Goal: Navigation & Orientation: Find specific page/section

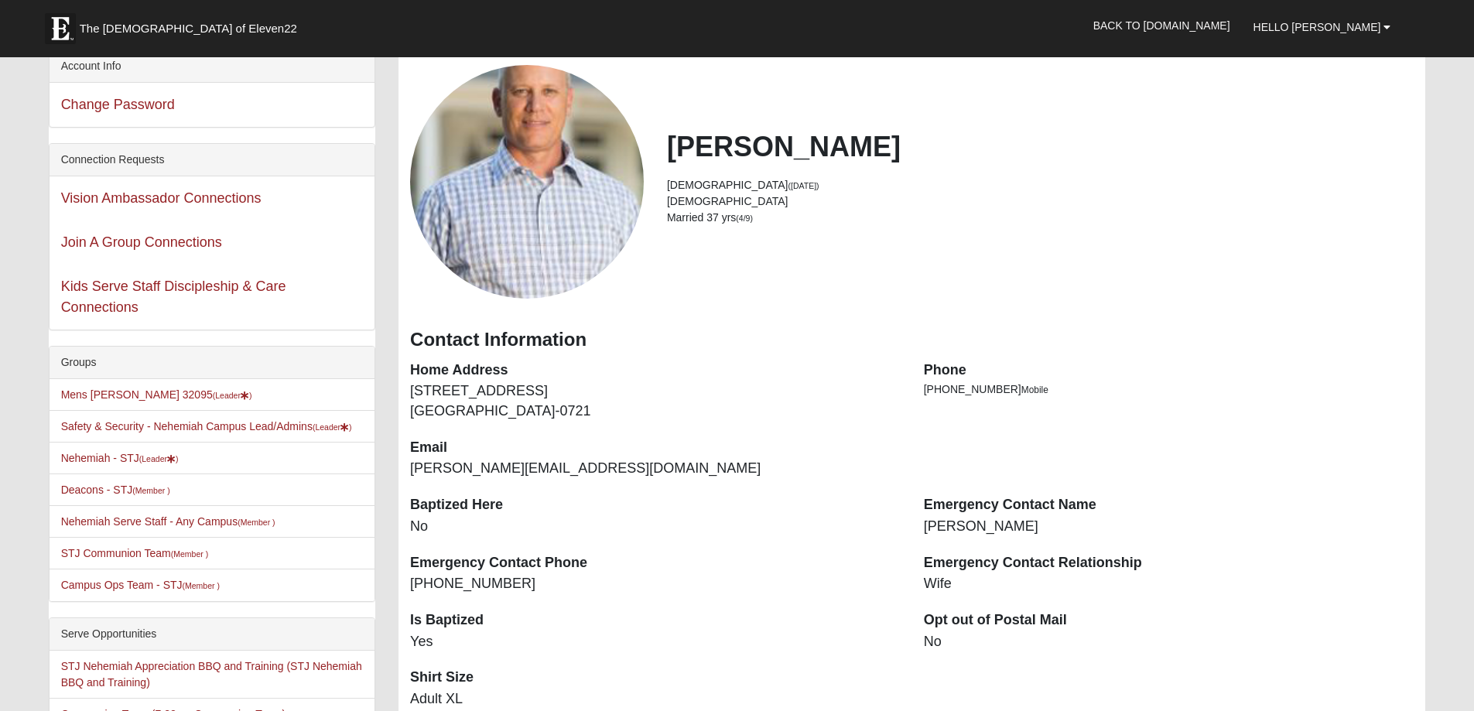
scroll to position [77, 0]
click at [121, 396] on link "Mens Rodgers 32095 (Leader )" at bounding box center [156, 396] width 191 height 12
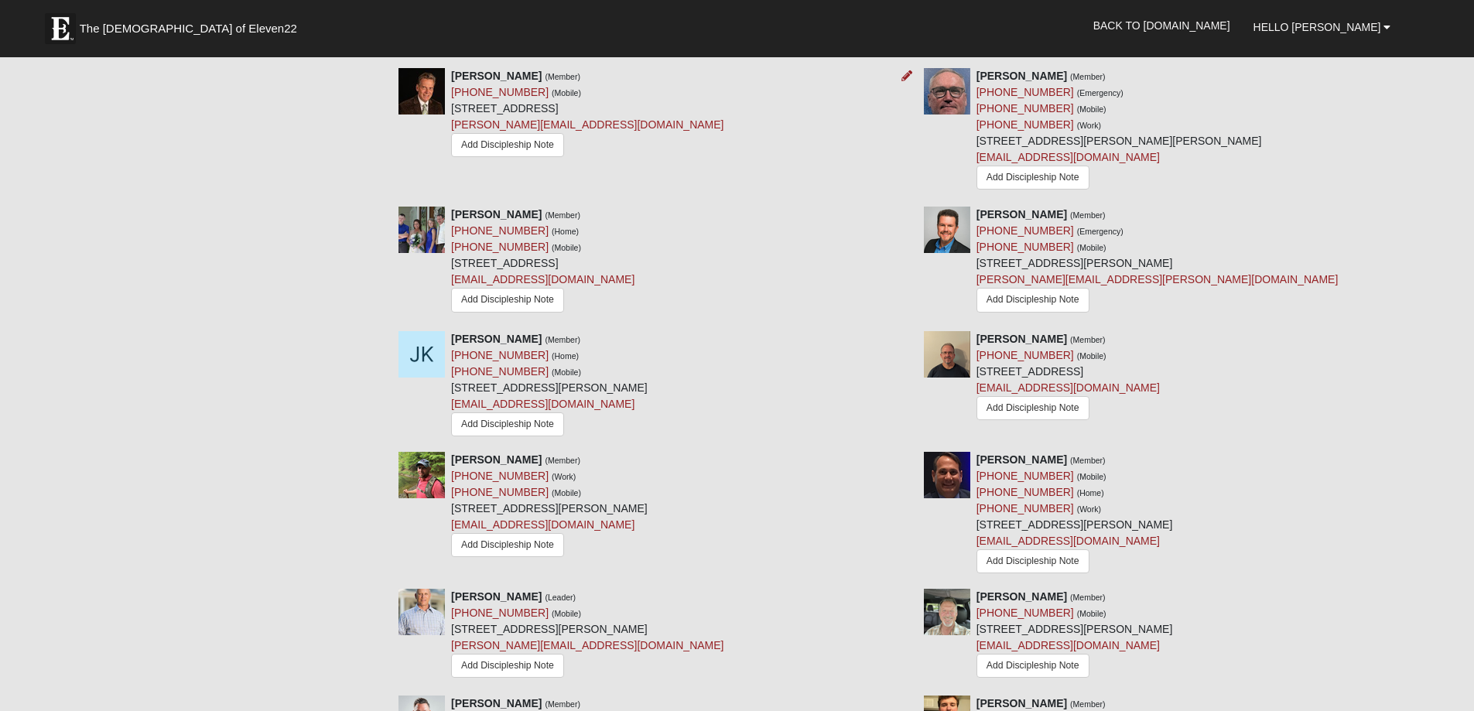
scroll to position [1006, 0]
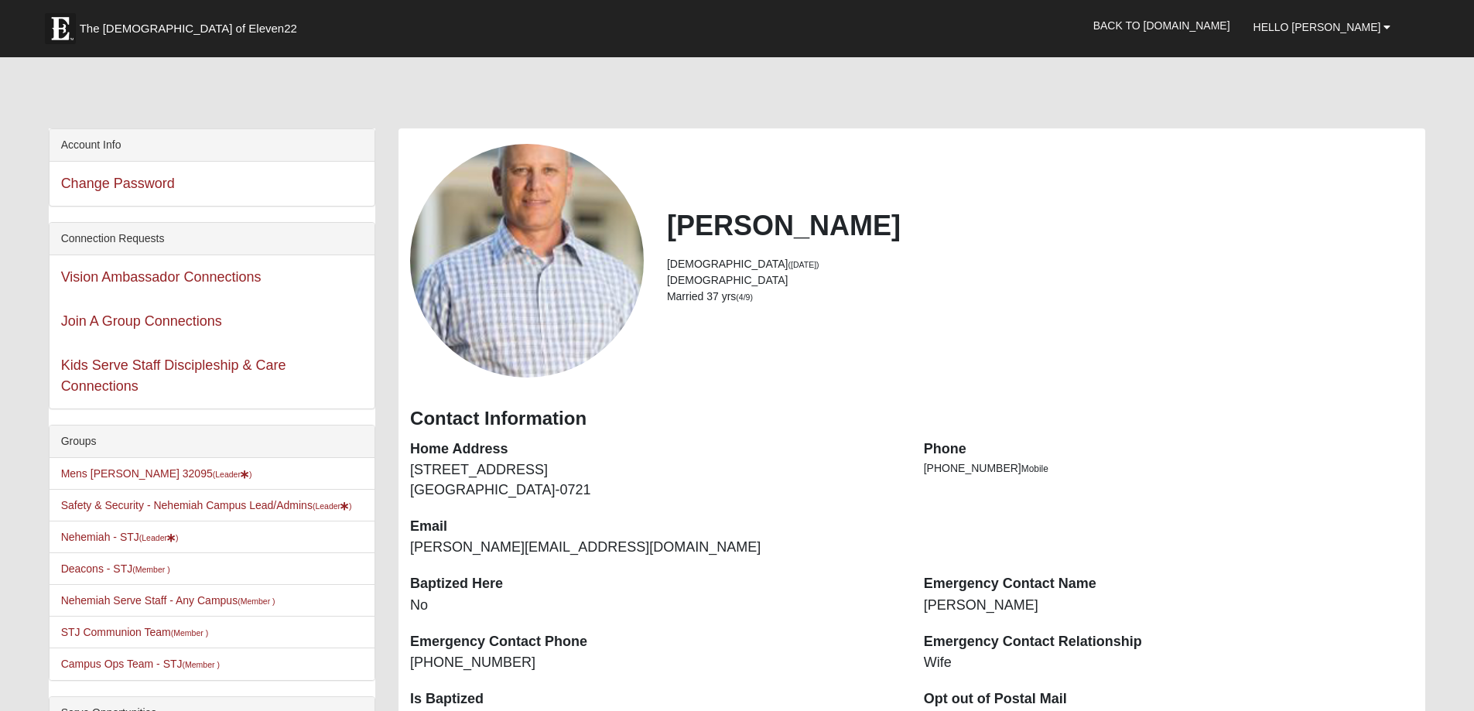
scroll to position [77, 0]
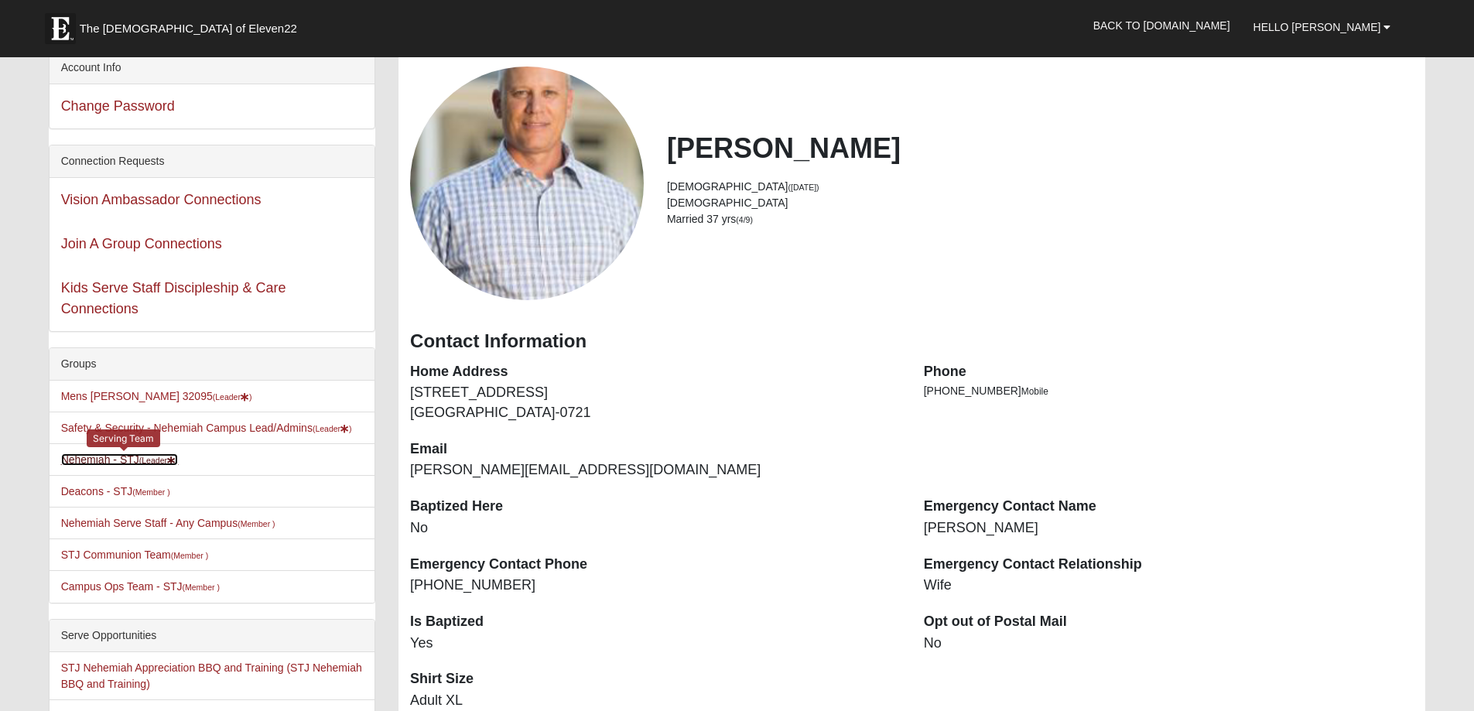
click at [118, 460] on link "Nehemiah - STJ (Leader )" at bounding box center [120, 459] width 118 height 12
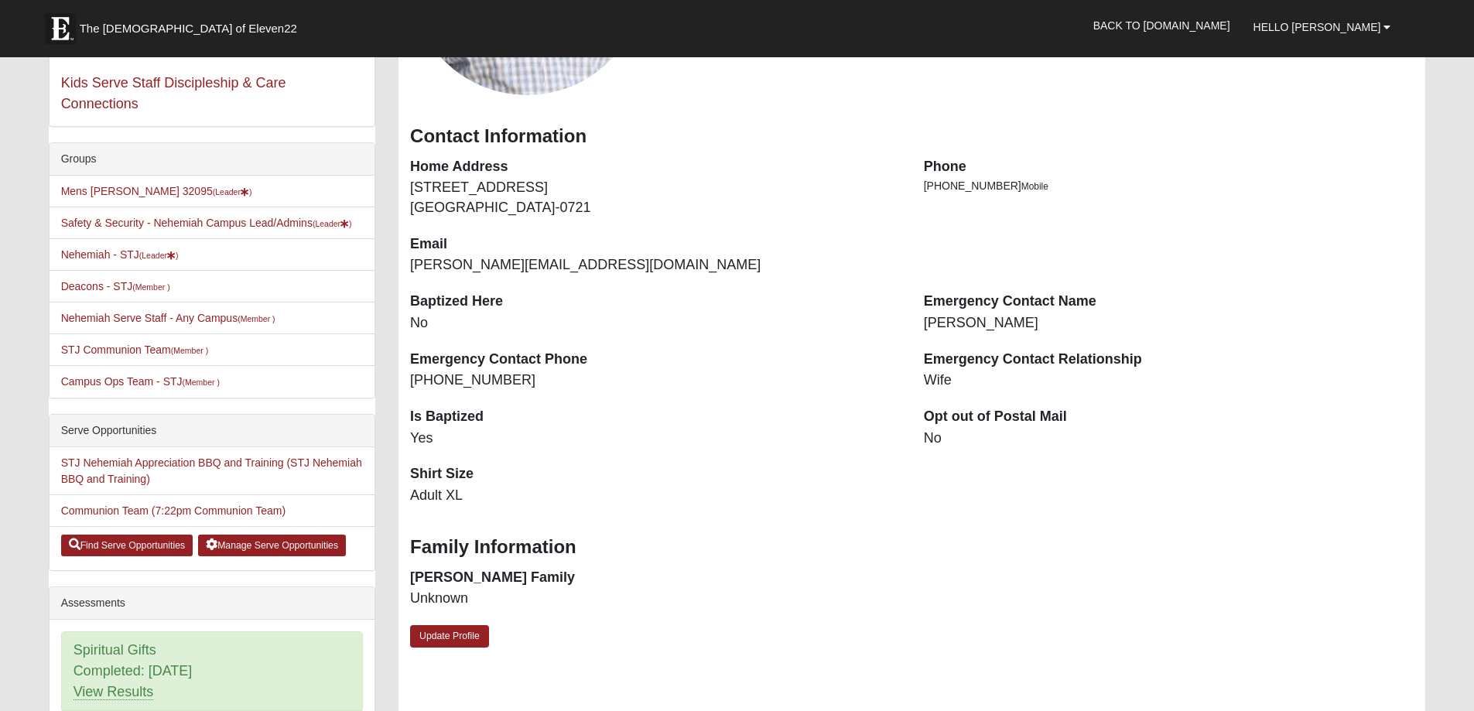
scroll to position [309, 0]
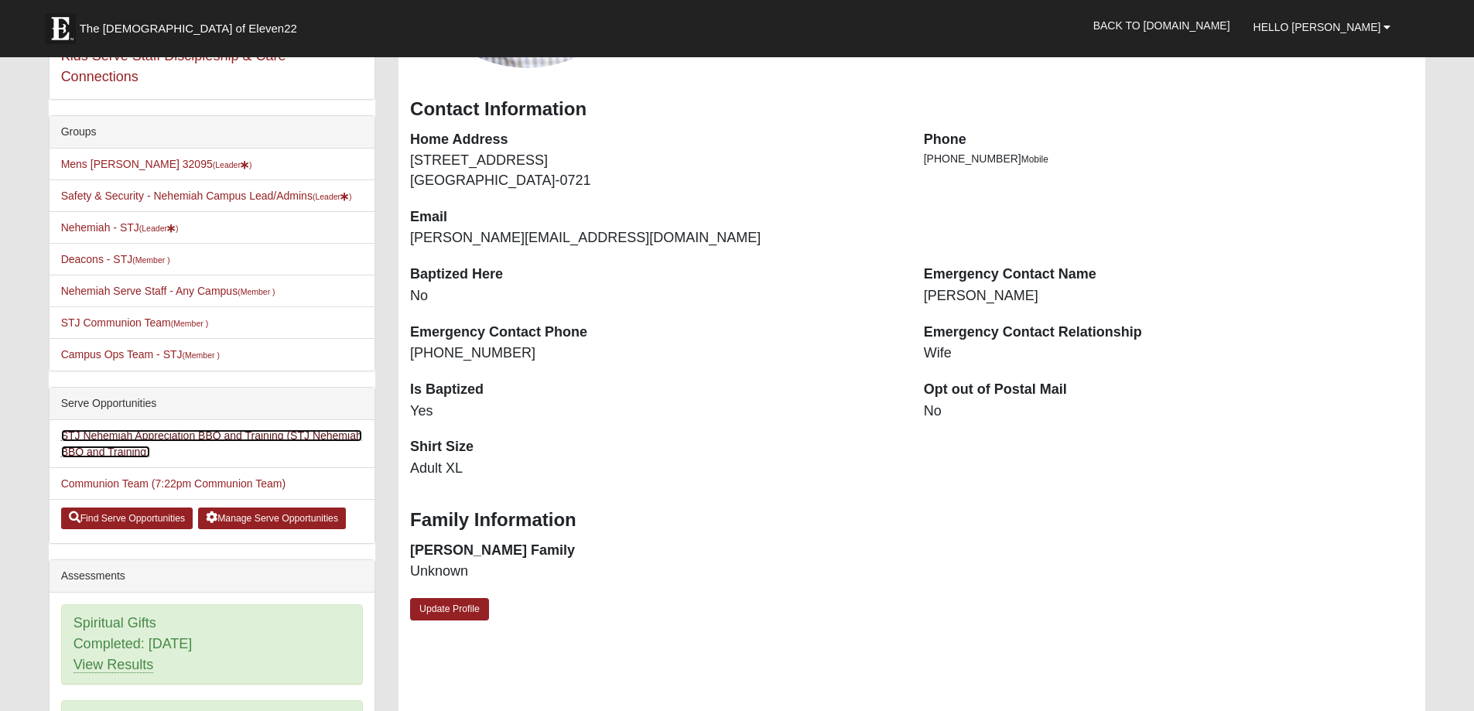
click at [108, 438] on link "STJ Nehemiah Appreciation BBQ and Training (STJ Nehemiah BBQ and Training)" at bounding box center [211, 443] width 301 height 29
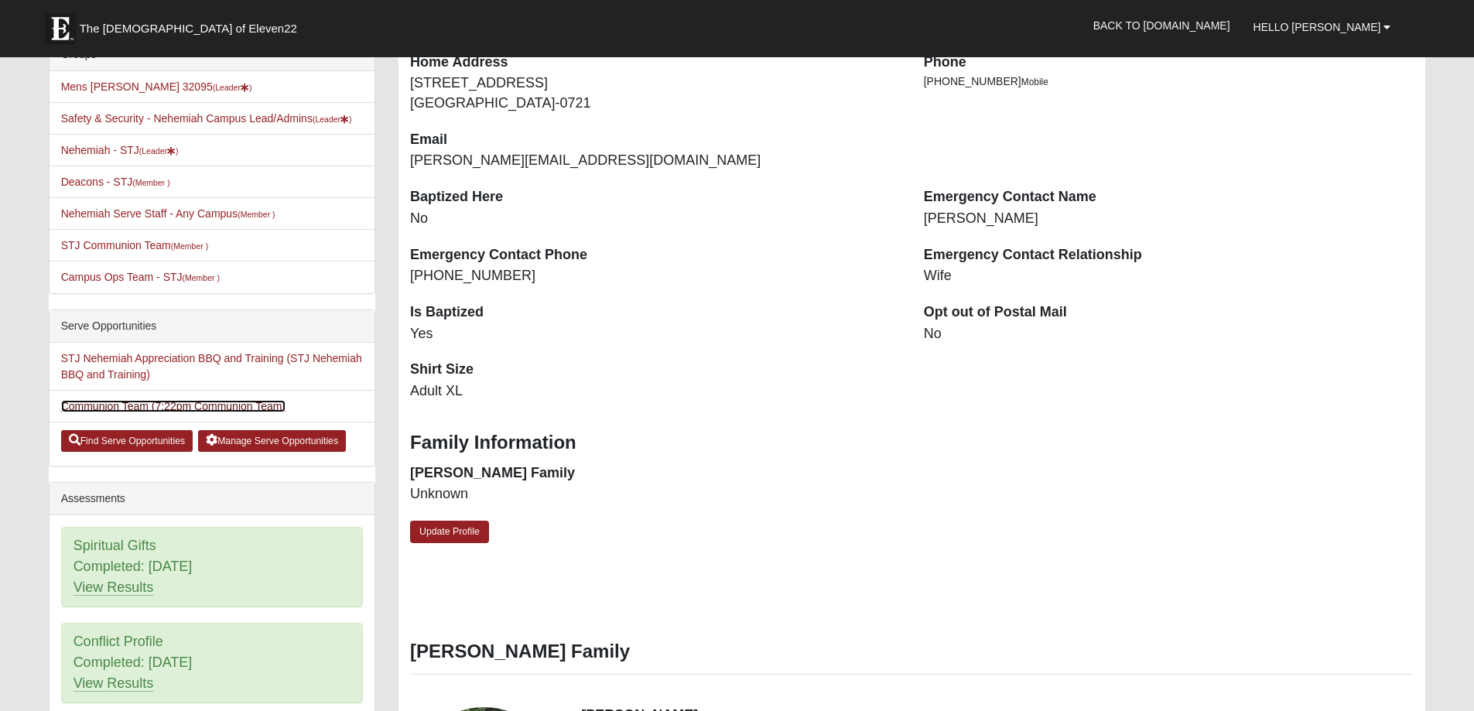
click at [118, 402] on link "Communion Team (7:22pm Communion Team)" at bounding box center [173, 406] width 225 height 12
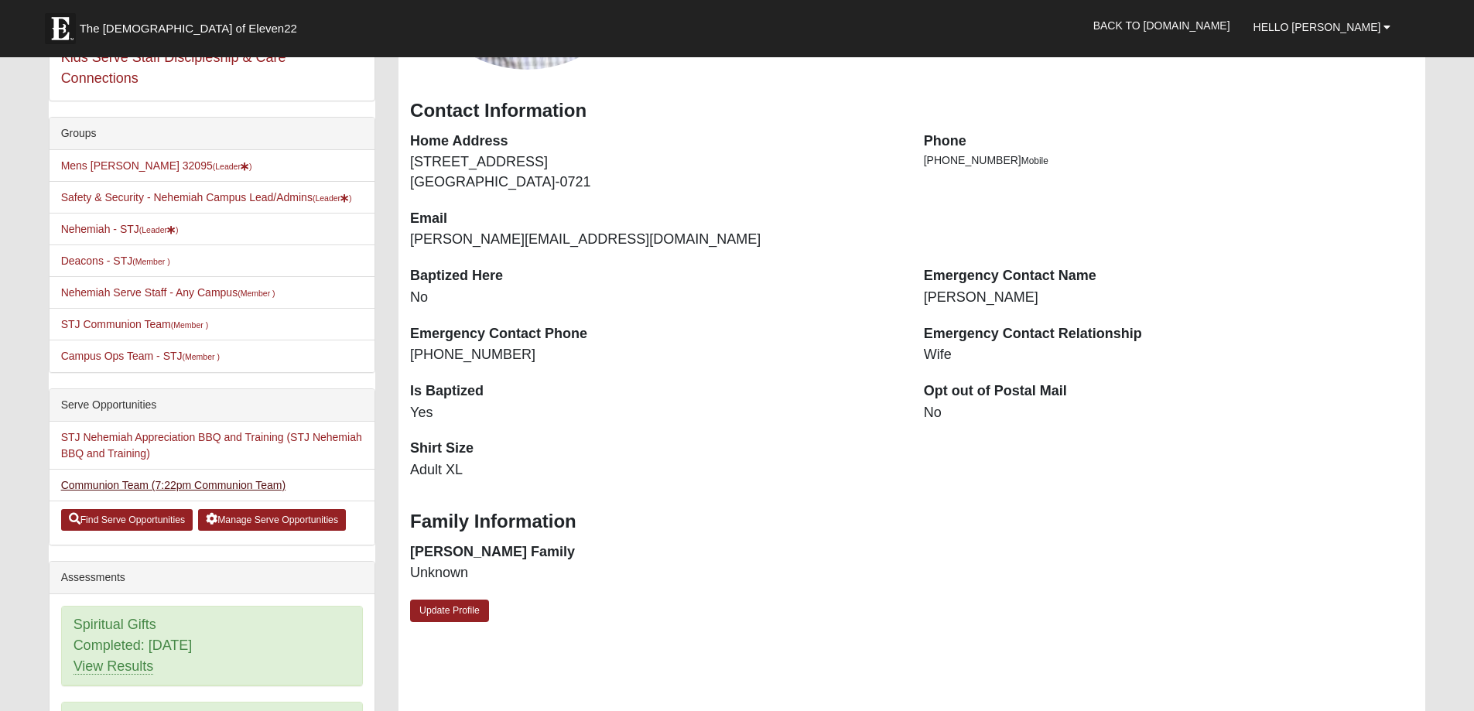
scroll to position [309, 0]
